Goal: Information Seeking & Learning: Learn about a topic

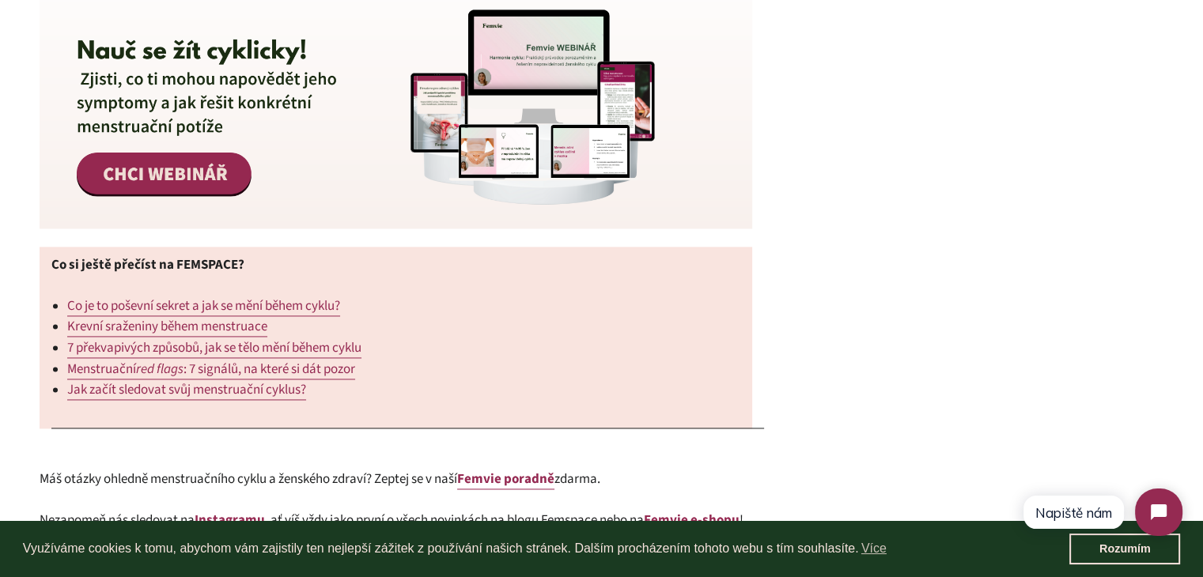
scroll to position [2316, 0]
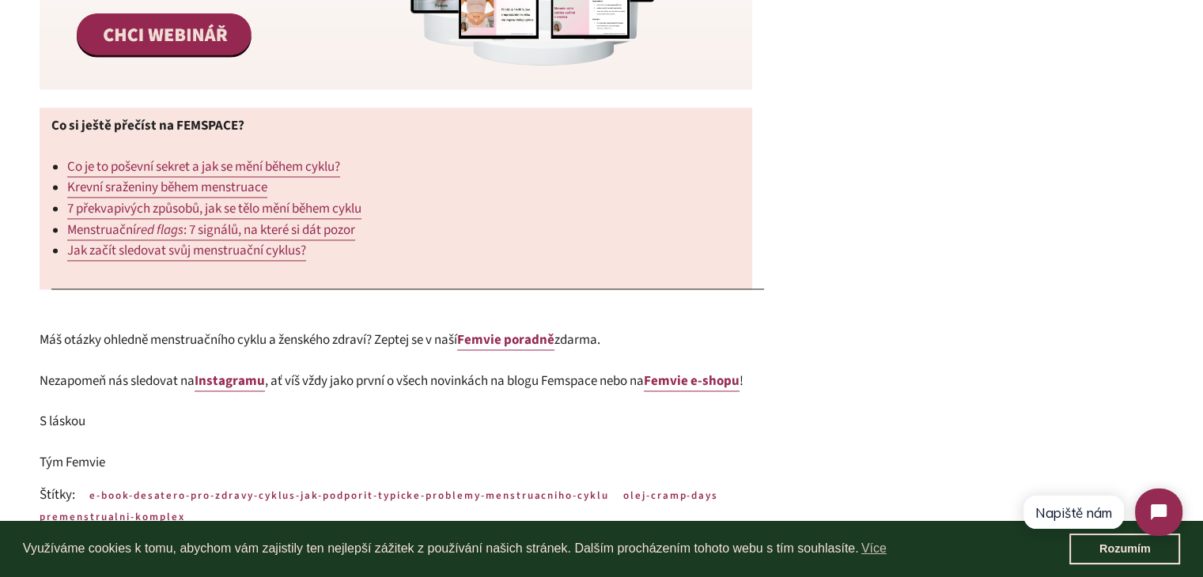
click at [291, 172] on span "Co je to poševní sekret a jak se mění během cyklu?" at bounding box center [203, 166] width 273 height 19
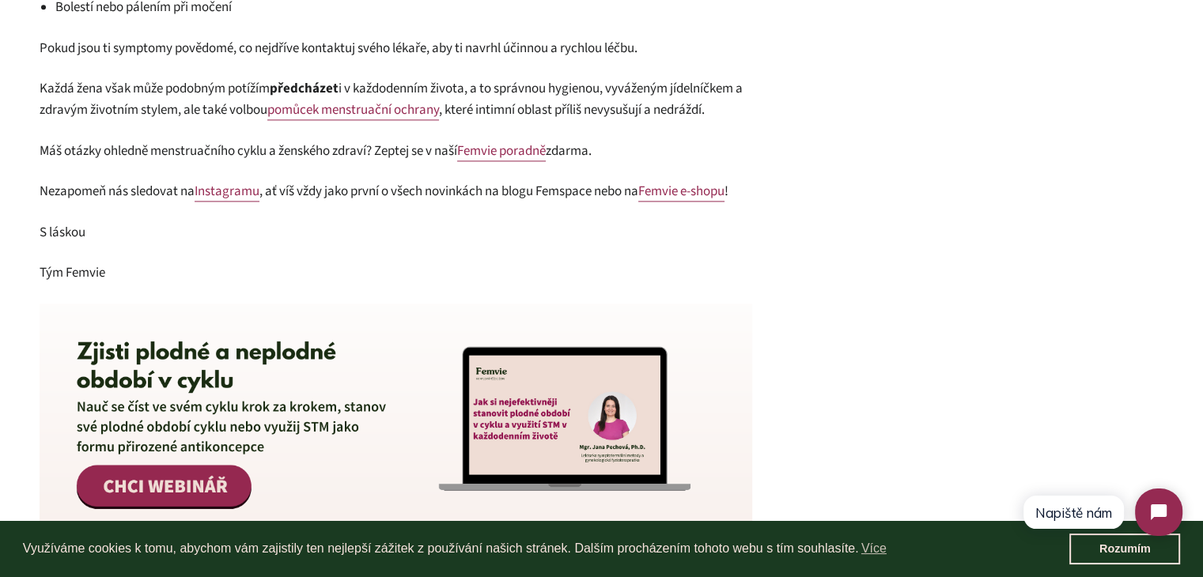
scroll to position [2176, 0]
